Goal: Book appointment/travel/reservation

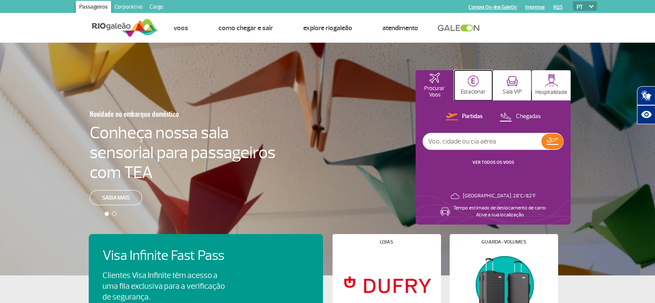
click at [478, 89] on p "Estacionar" at bounding box center [473, 92] width 25 height 6
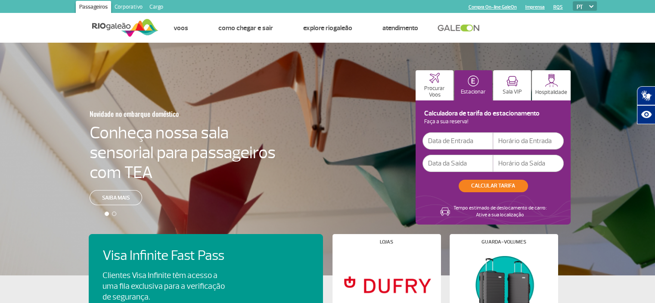
click at [458, 142] on input "text" at bounding box center [458, 140] width 71 height 17
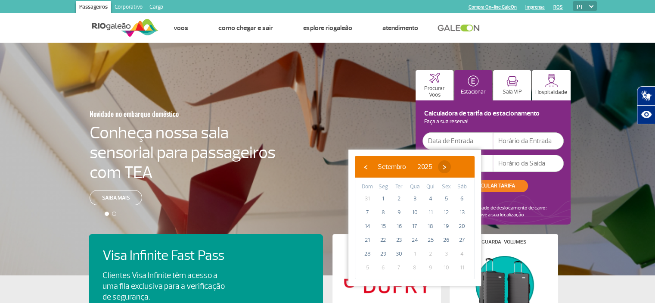
click at [451, 166] on span "›" at bounding box center [444, 166] width 13 height 13
click at [414, 194] on span "1" at bounding box center [415, 199] width 14 height 14
type input "[DATE]"
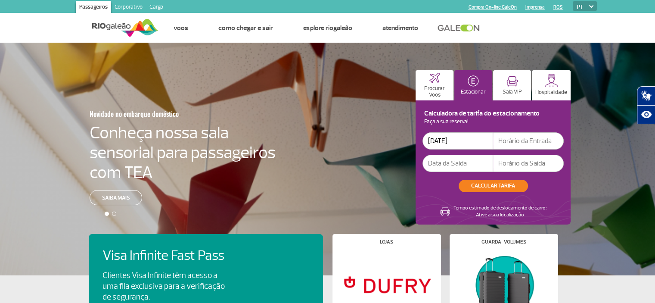
click at [523, 141] on input "text" at bounding box center [528, 140] width 71 height 17
type input "16:00"
click at [464, 160] on input "text" at bounding box center [458, 163] width 71 height 17
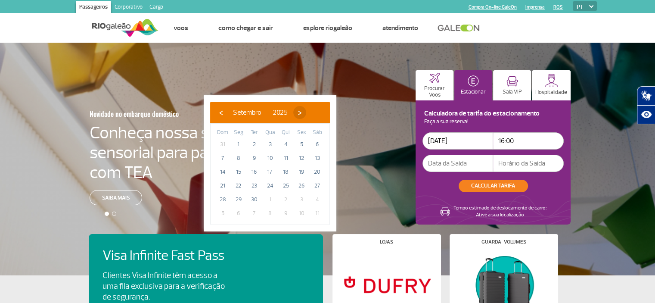
click at [306, 110] on span "›" at bounding box center [299, 112] width 13 height 13
click at [217, 174] on span "12" at bounding box center [223, 172] width 14 height 14
type input "[DATE]"
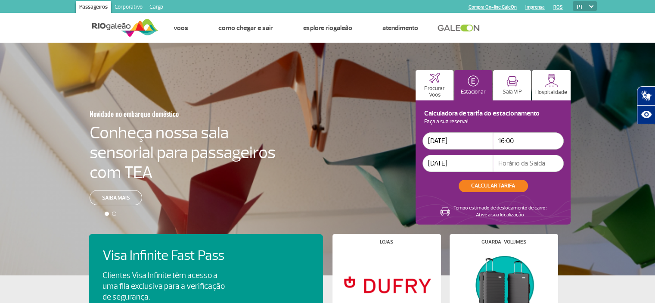
click at [534, 159] on input "text" at bounding box center [528, 163] width 71 height 17
type input "20:00"
click at [508, 190] on button "CALCULAR TARIFA" at bounding box center [493, 186] width 69 height 12
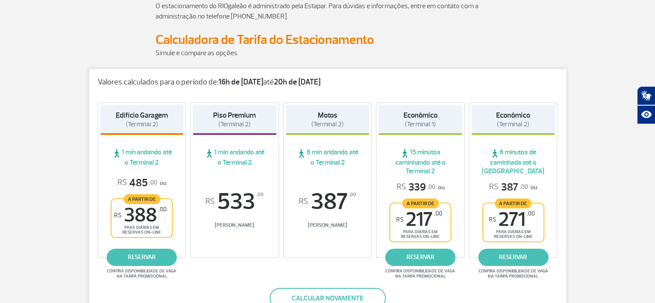
scroll to position [172, 0]
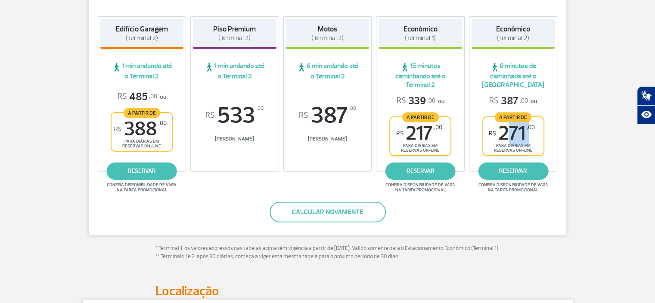
drag, startPoint x: 499, startPoint y: 128, endPoint x: 527, endPoint y: 131, distance: 28.5
click at [527, 131] on span "R$ 271 ,00" at bounding box center [512, 133] width 46 height 19
click at [527, 139] on span "R$ 271 ,00" at bounding box center [512, 133] width 46 height 19
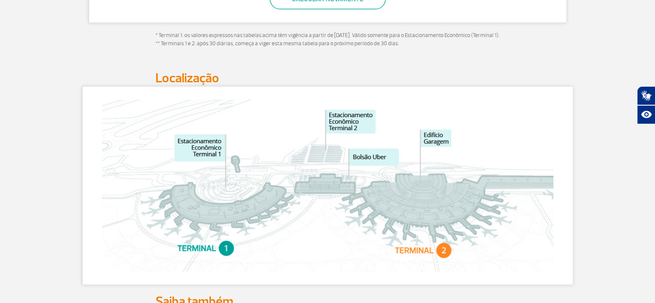
scroll to position [388, 0]
